Goal: Task Accomplishment & Management: Complete application form

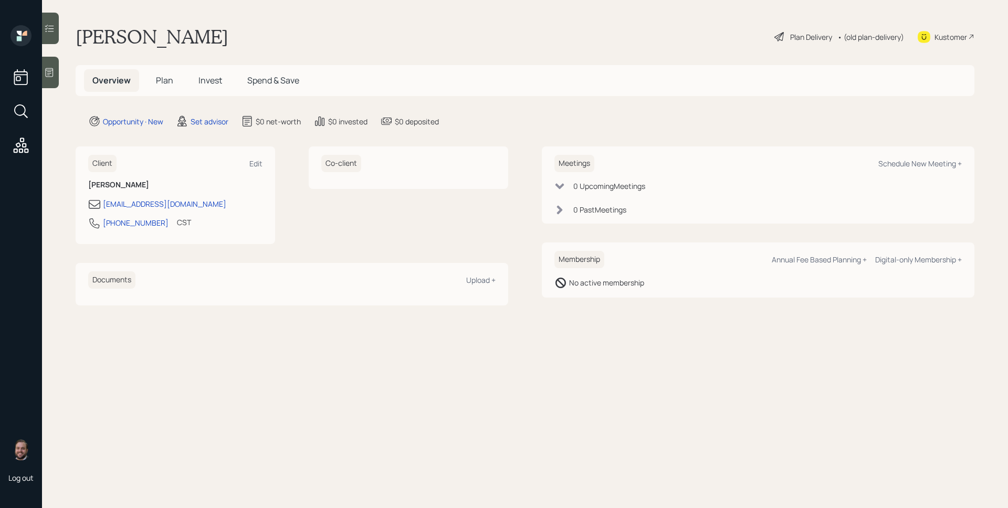
click at [48, 71] on icon at bounding box center [49, 72] width 11 height 11
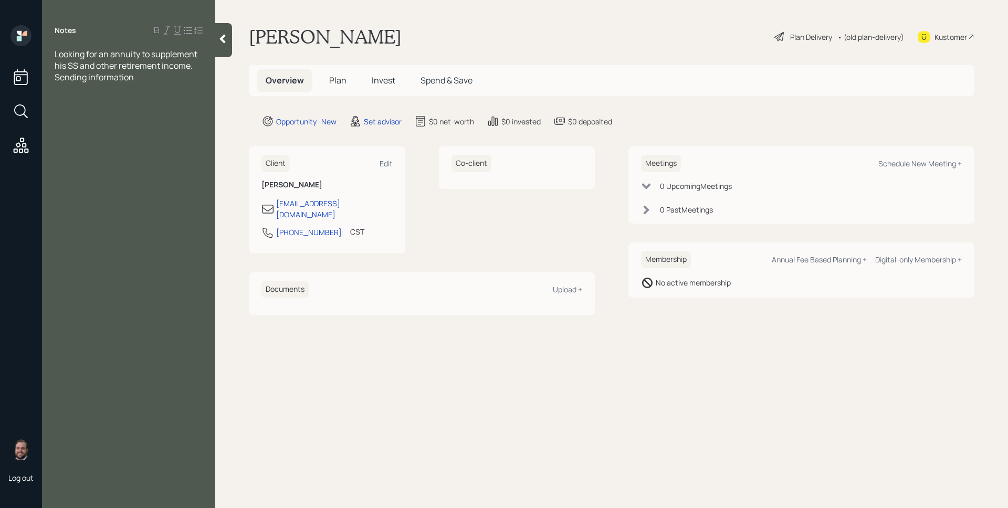
click at [697, 44] on div "[PERSON_NAME] Plan Delivery • (old plan-delivery) Kustomer" at bounding box center [612, 36] width 726 height 23
click at [336, 78] on span "Plan" at bounding box center [337, 81] width 17 height 12
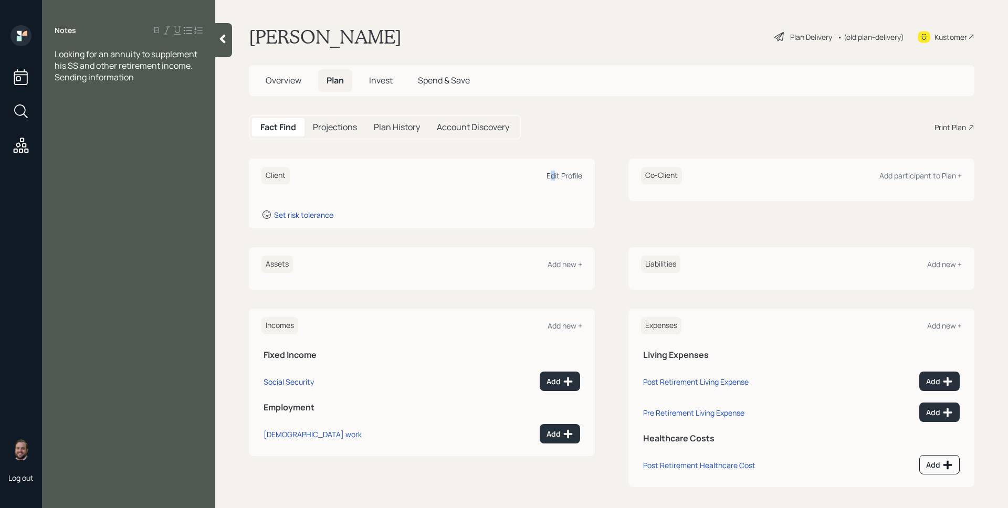
click at [548, 174] on div "Edit Profile" at bounding box center [565, 176] width 36 height 10
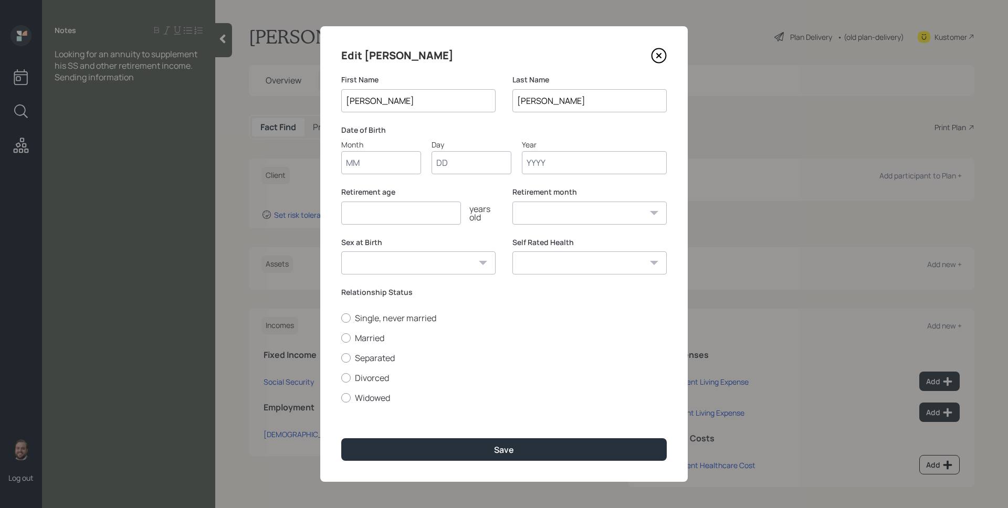
click at [375, 160] on input "Month" at bounding box center [381, 162] width 80 height 23
type input "01"
type input "1944"
select select "1"
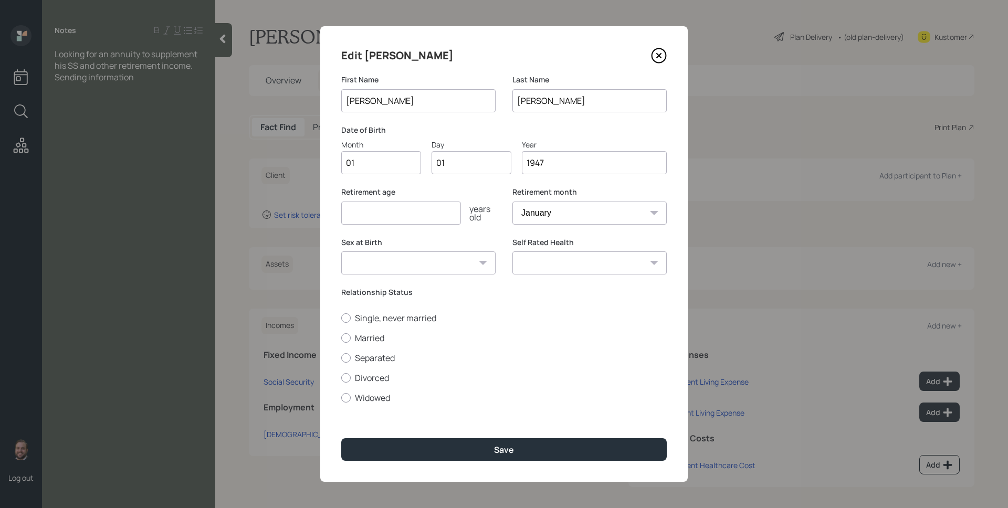
type input "1947"
click at [352, 214] on input "number" at bounding box center [401, 213] width 120 height 23
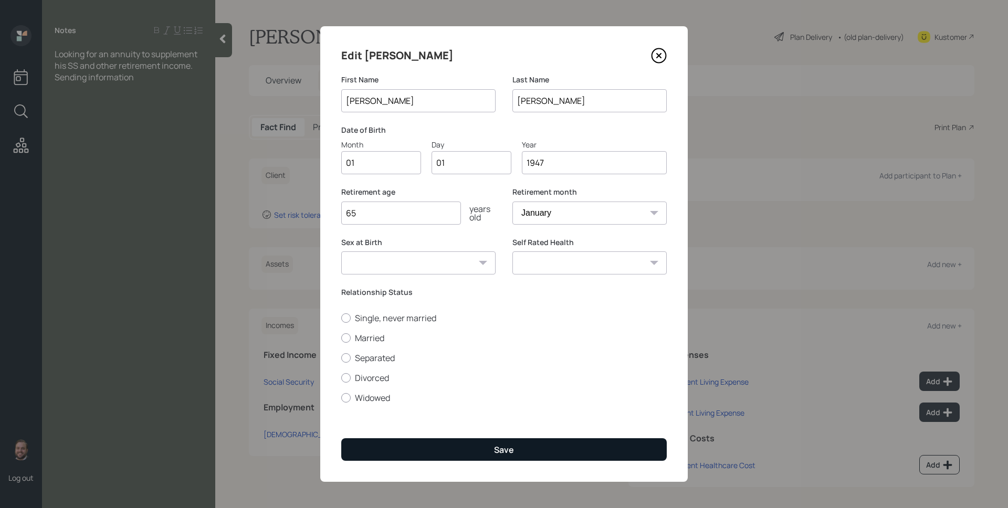
type input "65"
click at [504, 450] on div "Save" at bounding box center [504, 450] width 20 height 12
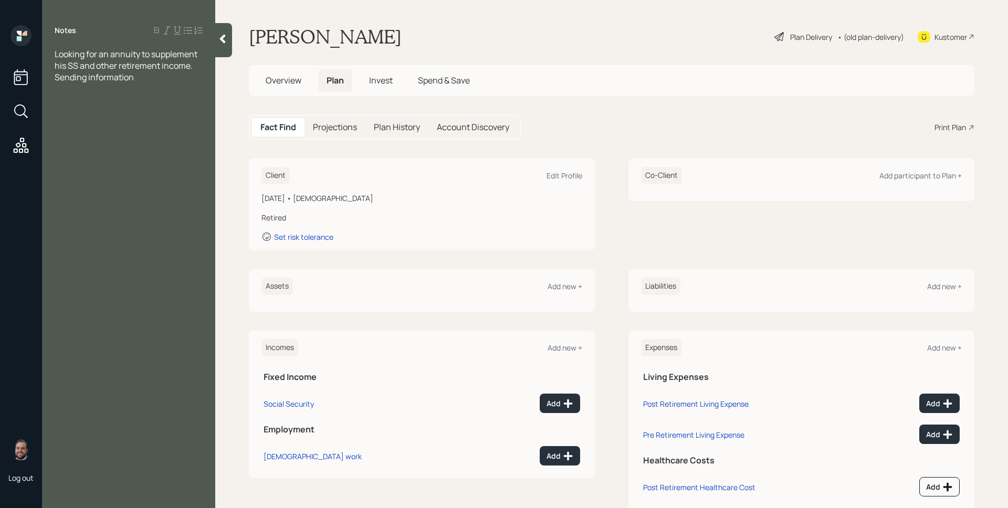
click at [582, 177] on div "Client Edit Profile [DATE] • [DEMOGRAPHIC_DATA] Retired Set risk tolerance" at bounding box center [422, 205] width 346 height 92
click at [572, 175] on div "Edit Profile" at bounding box center [565, 176] width 36 height 10
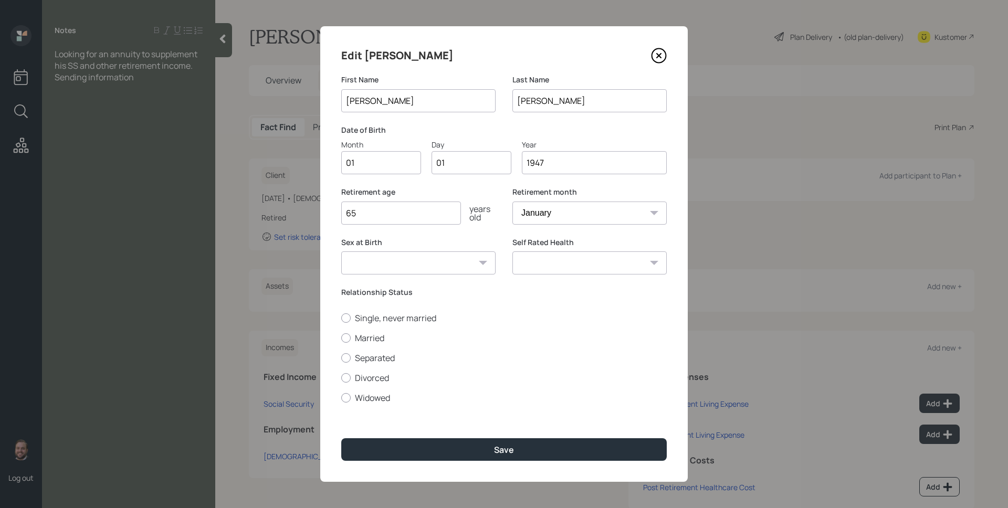
click at [560, 161] on input "1947" at bounding box center [594, 162] width 145 height 23
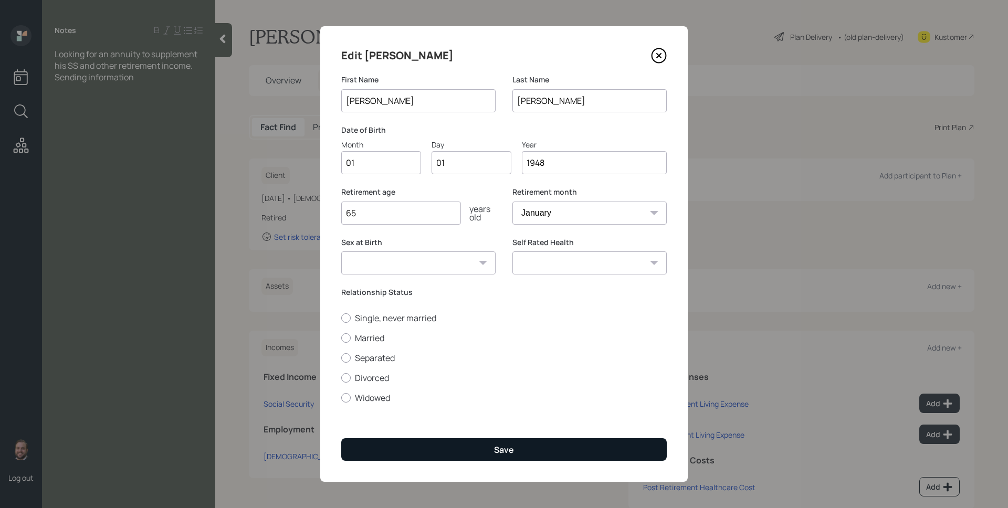
type input "1948"
click at [570, 454] on button "Save" at bounding box center [504, 449] width 326 height 23
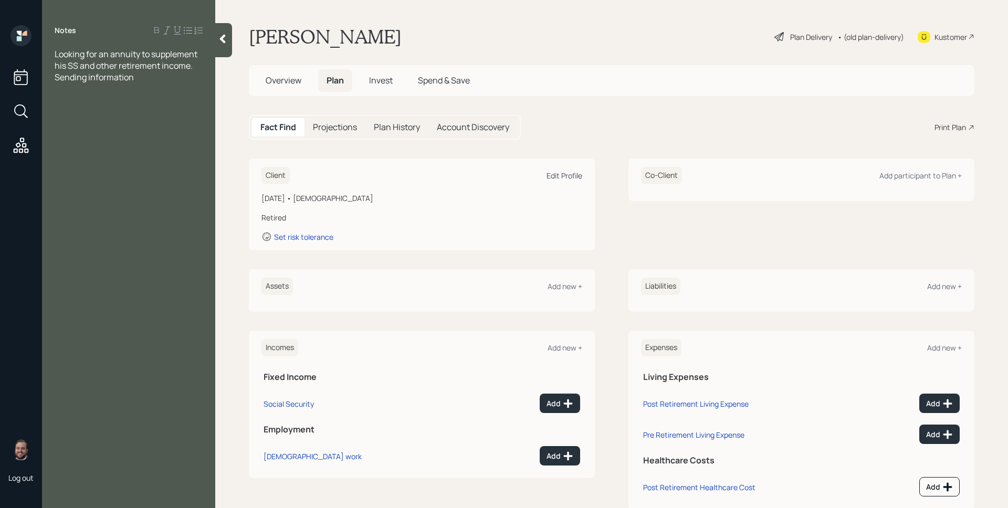
click at [574, 176] on div "Edit Profile" at bounding box center [565, 176] width 36 height 10
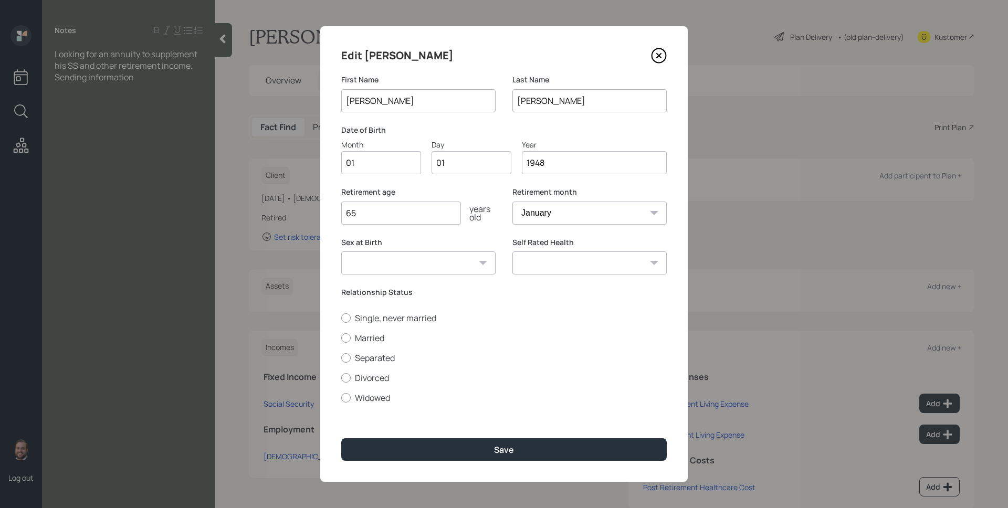
click at [589, 161] on input "1948" at bounding box center [594, 162] width 145 height 23
type input "1946"
click at [341, 438] on button "Save" at bounding box center [504, 449] width 326 height 23
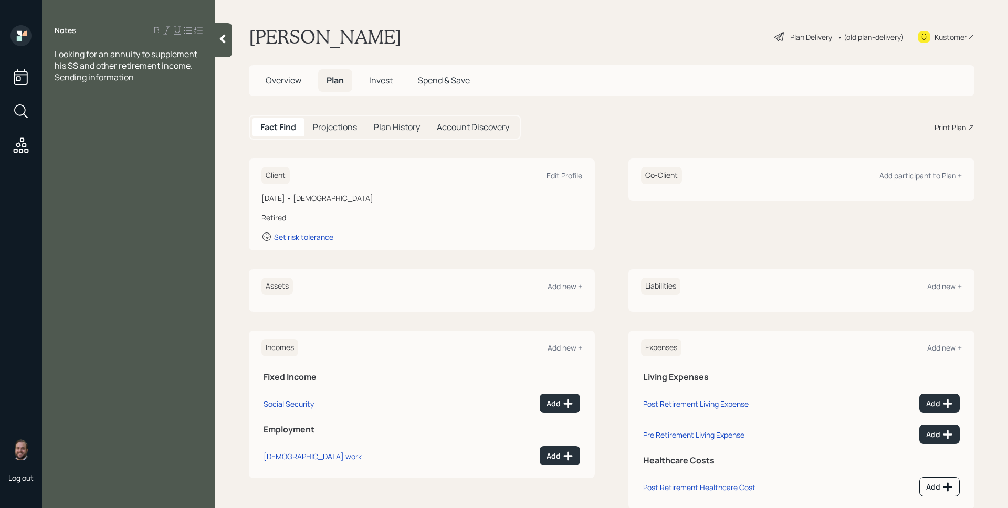
click at [290, 86] on span "Overview" at bounding box center [284, 81] width 36 height 12
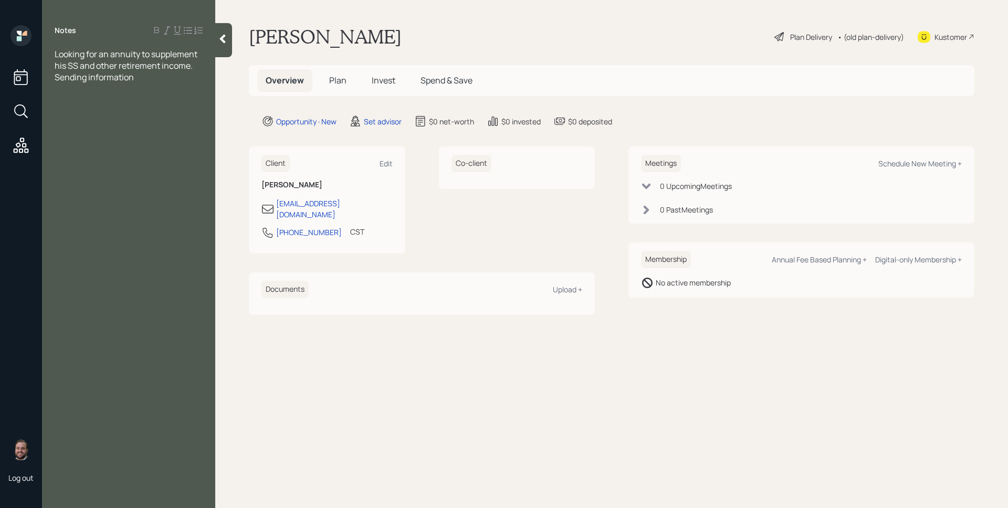
click at [124, 110] on div "Notes Looking for an annuity to supplement his SS and other retirement income. …" at bounding box center [128, 260] width 173 height 471
click at [145, 71] on div "Looking for an annuity to supplement his SS and other retirement income. Sendin…" at bounding box center [129, 65] width 148 height 35
click at [92, 101] on div "Notes Looking for an annuity to supplement his SS and other retirement income. …" at bounding box center [128, 260] width 173 height 471
click at [145, 79] on div "Looking for an annuity to supplement his SS and other retirement income. Sendin…" at bounding box center [129, 65] width 148 height 35
click at [115, 114] on span "Interest from Fielity account-" at bounding box center [111, 112] width 112 height 12
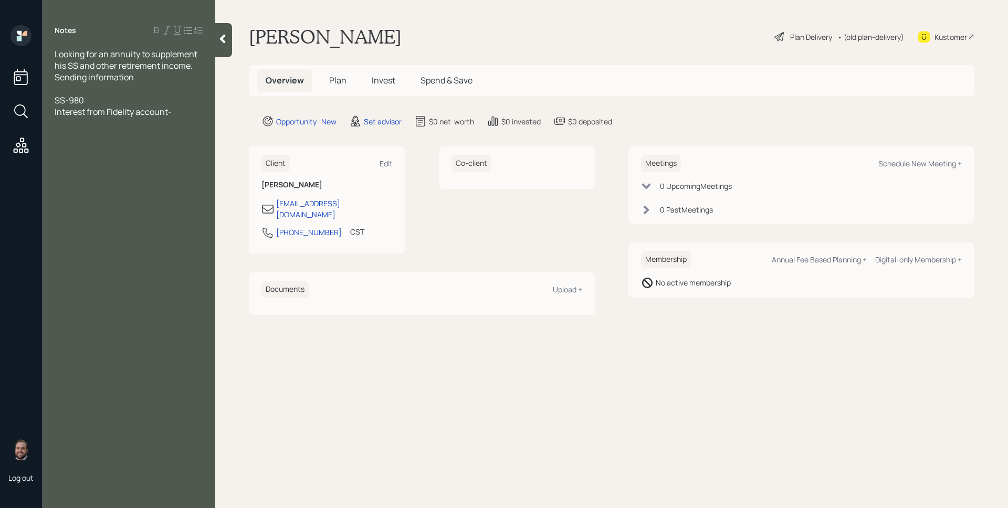
click at [173, 116] on div "Interest from Fidelity account-" at bounding box center [129, 112] width 148 height 12
click at [187, 110] on div "Interest from Fidelity account-" at bounding box center [129, 112] width 148 height 12
click at [937, 164] on div "Schedule New Meeting +" at bounding box center [920, 164] width 83 height 10
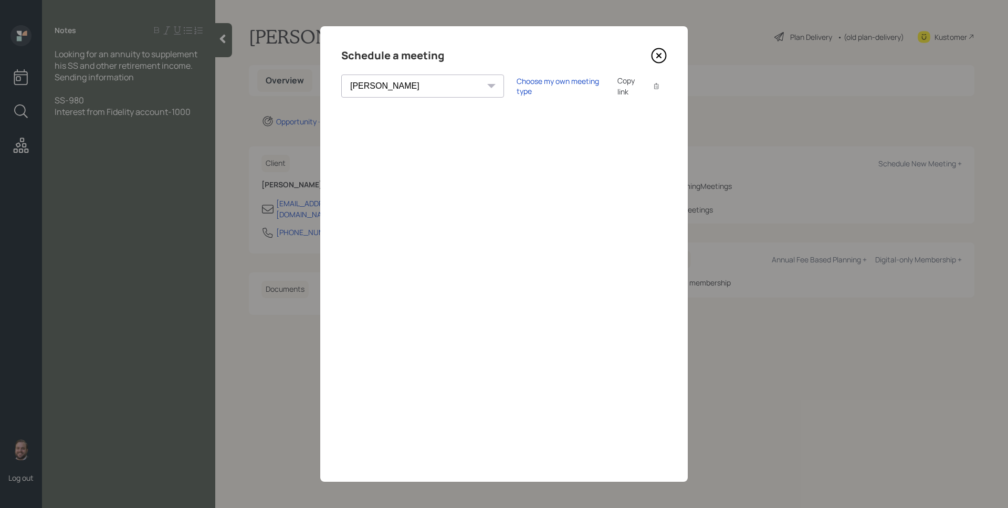
click at [398, 81] on select "[PERSON_NAME] [PERSON_NAME] [PERSON_NAME] [PERSON_NAME] [PERSON_NAME] [PERSON_N…" at bounding box center [422, 86] width 163 height 23
select select "d946c976-65aa-4529-ac9d-02c4f1114fc0"
click at [341, 75] on select "[PERSON_NAME] [PERSON_NAME] [PERSON_NAME] [PERSON_NAME] [PERSON_NAME] [PERSON_N…" at bounding box center [422, 86] width 163 height 23
click at [657, 53] on icon at bounding box center [659, 56] width 16 height 16
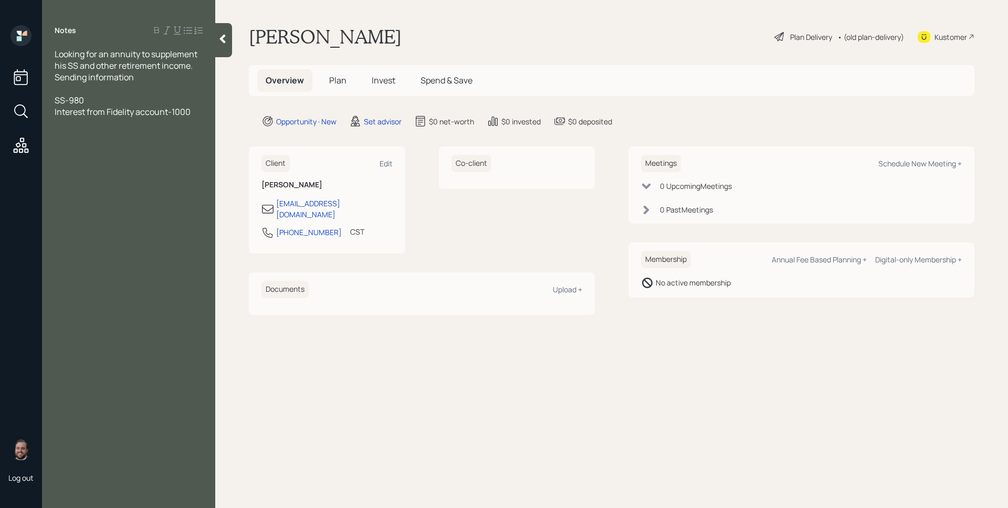
click at [957, 38] on div "Kustomer" at bounding box center [951, 37] width 33 height 11
click at [569, 24] on main "[PERSON_NAME] Plan Delivery • (old plan-delivery) Kustomer Overview Plan Invest…" at bounding box center [611, 254] width 793 height 508
